Goal: Check status: Check status

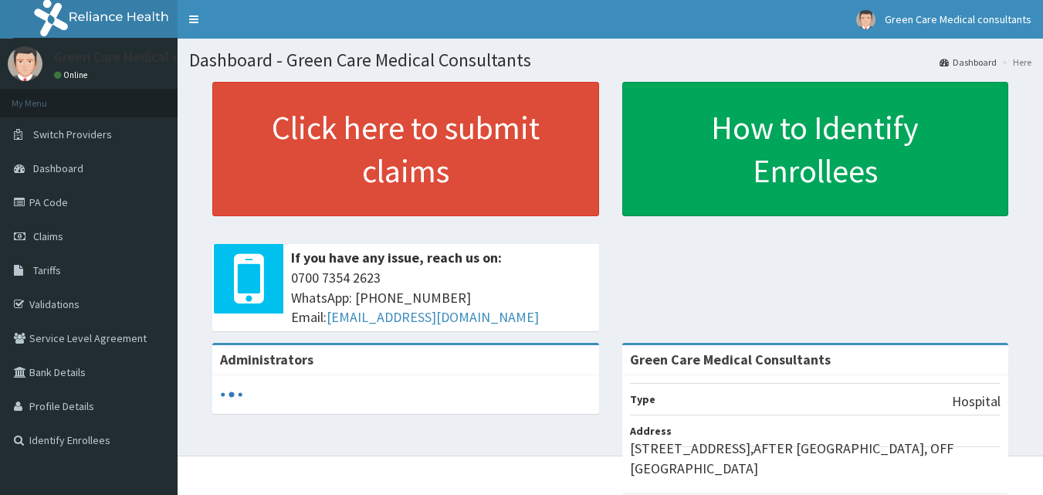
click at [61, 200] on link "PA Code" at bounding box center [89, 202] width 178 height 34
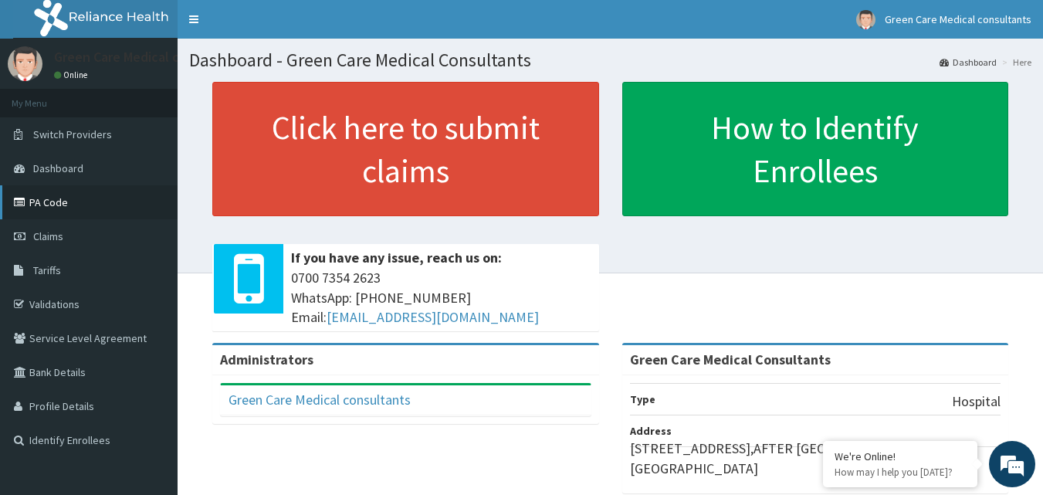
click at [52, 200] on link "PA Code" at bounding box center [89, 202] width 178 height 34
click at [60, 195] on link "PA Code" at bounding box center [89, 202] width 178 height 34
click at [43, 195] on link "PA Code" at bounding box center [89, 202] width 178 height 34
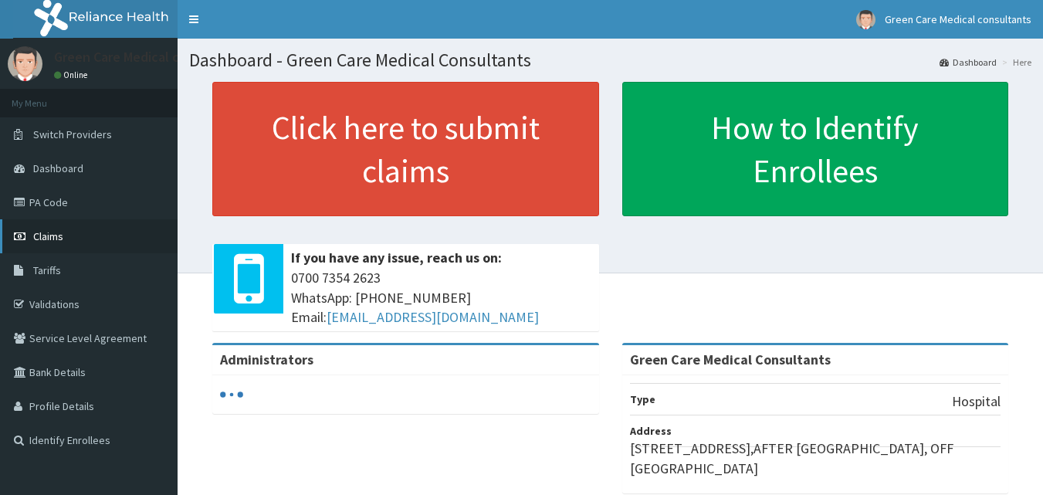
click at [59, 232] on span "Claims" at bounding box center [48, 236] width 30 height 14
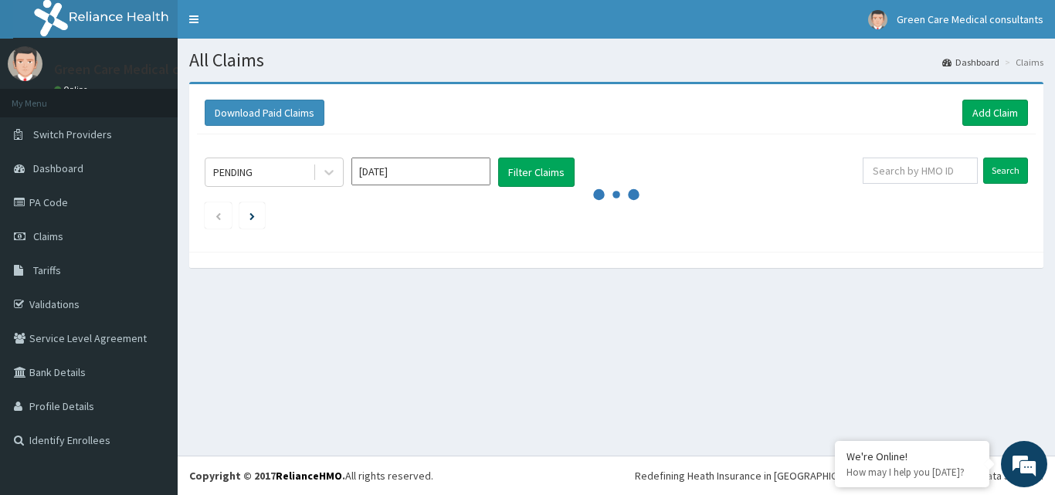
click at [60, 204] on link "PA Code" at bounding box center [89, 202] width 178 height 34
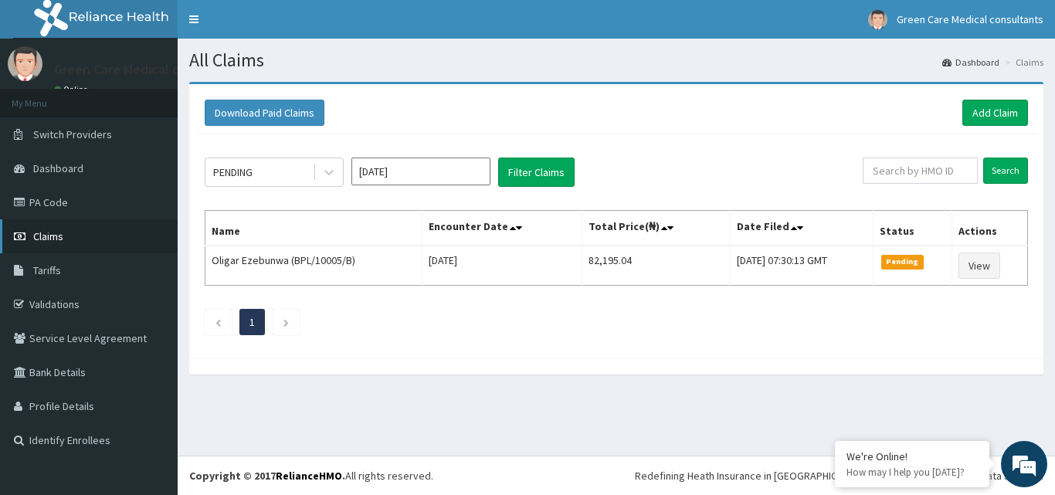
click at [66, 225] on link "Claims" at bounding box center [89, 236] width 178 height 34
click at [914, 170] on input "text" at bounding box center [919, 170] width 115 height 26
type input "bpl/10005/b"
click at [983, 157] on input "Search" at bounding box center [1005, 170] width 45 height 26
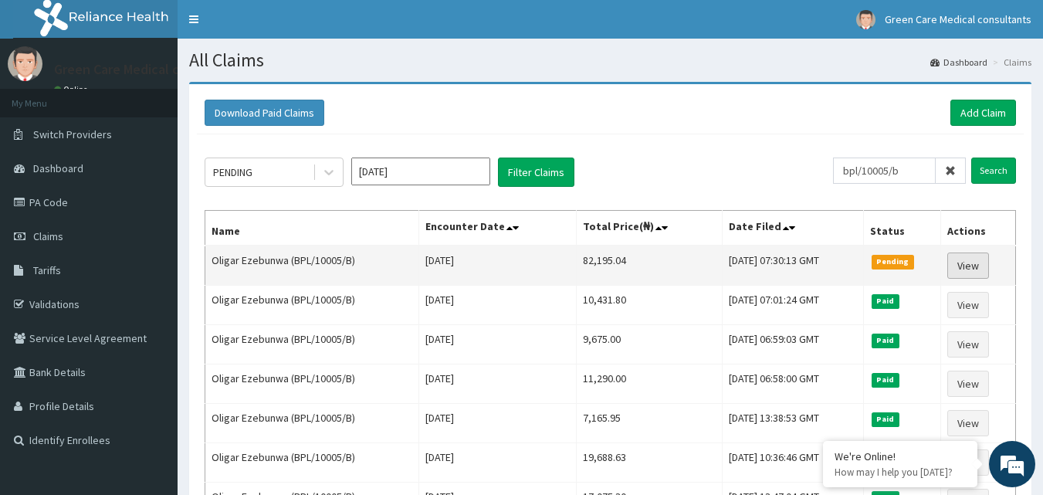
click at [984, 265] on link "View" at bounding box center [968, 265] width 42 height 26
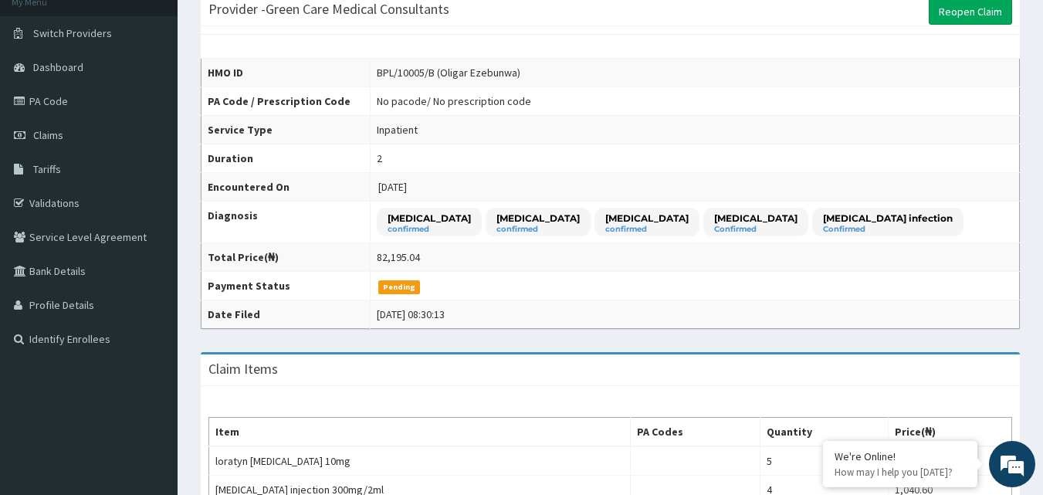
scroll to position [463, 0]
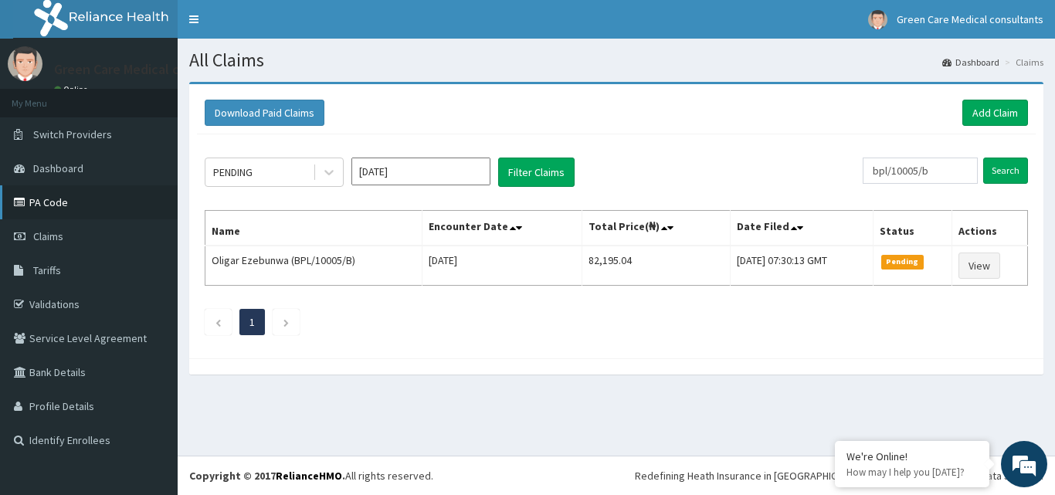
click at [94, 207] on link "PA Code" at bounding box center [89, 202] width 178 height 34
